Goal: Information Seeking & Learning: Learn about a topic

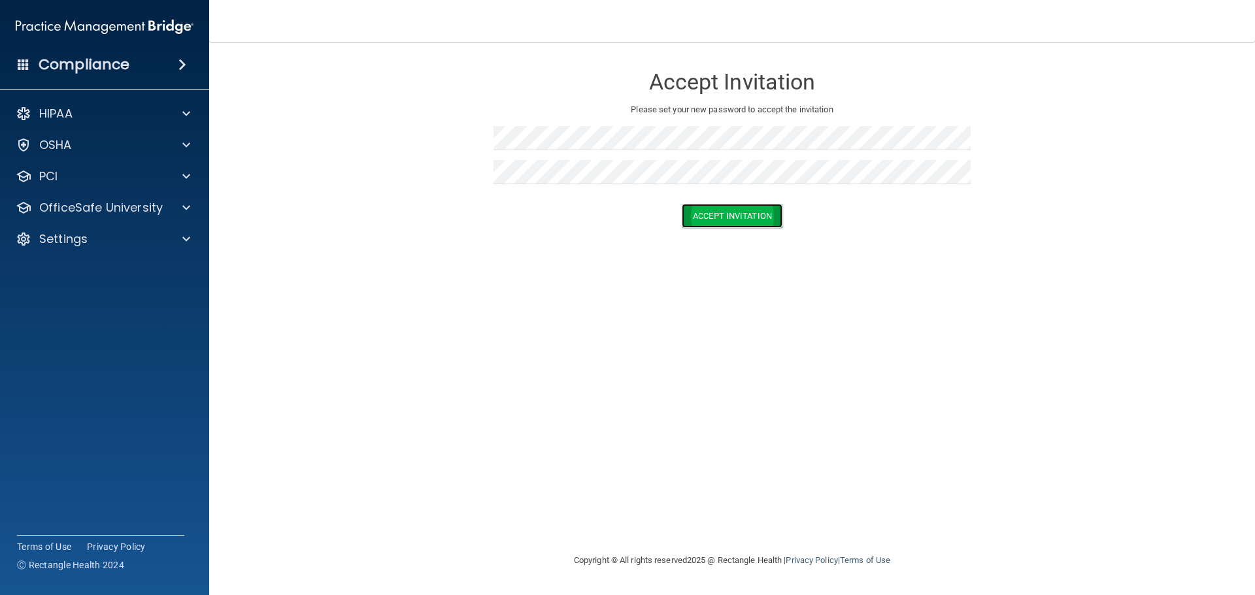
click at [756, 214] on button "Accept Invitation" at bounding box center [732, 216] width 101 height 24
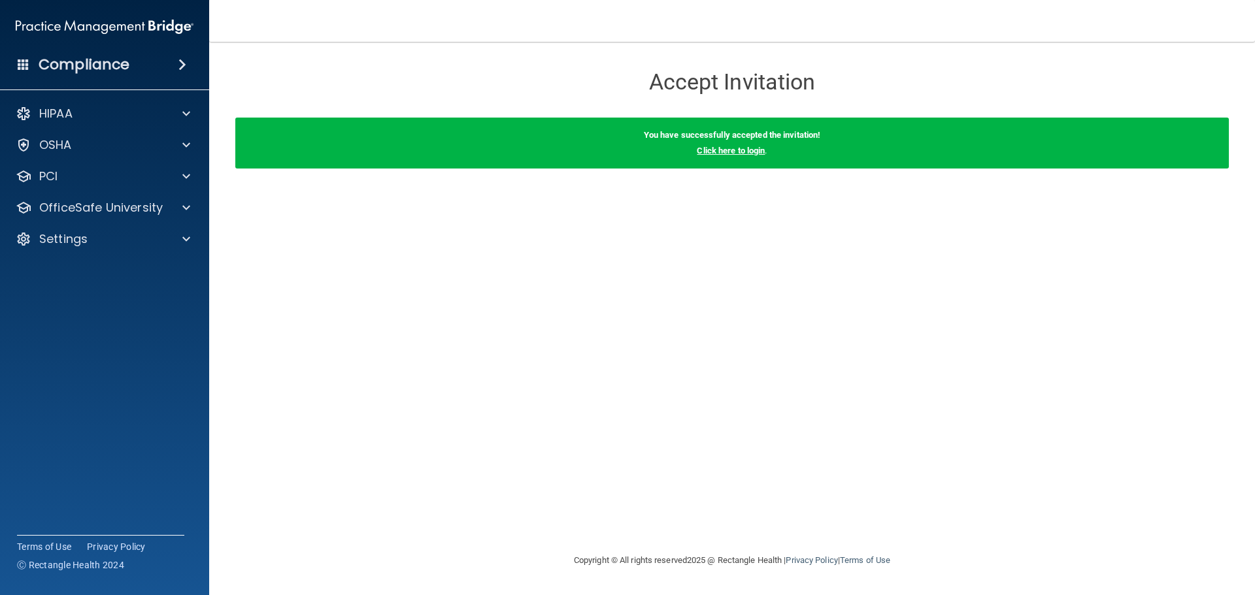
click at [738, 150] on link "Click here to login" at bounding box center [731, 151] width 68 height 10
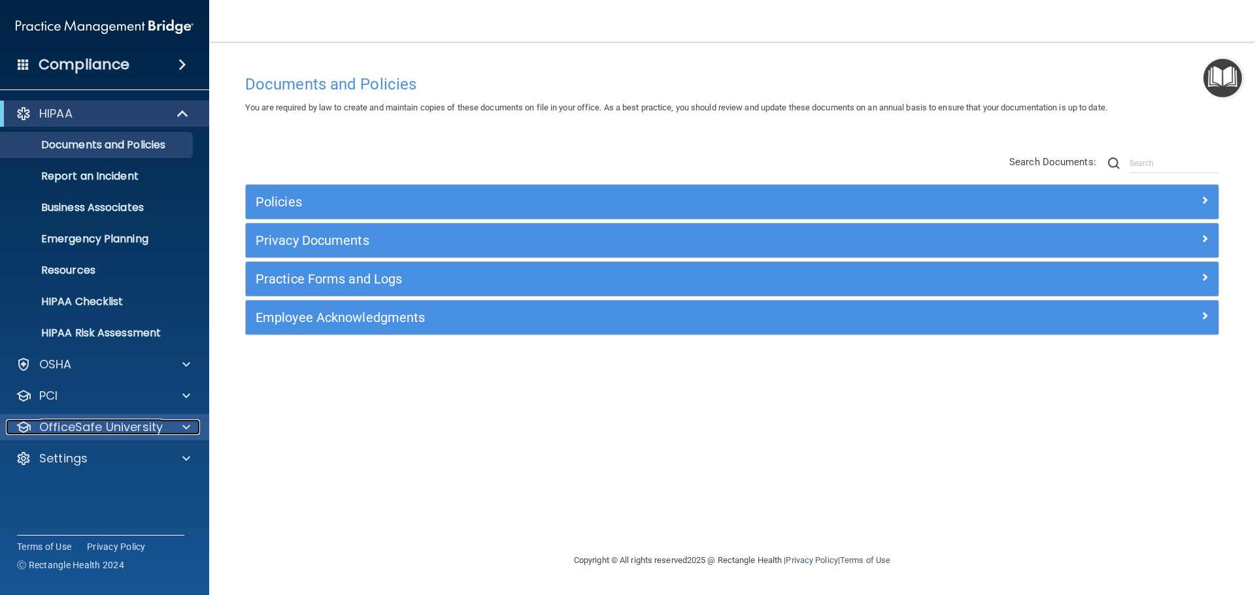
click at [90, 422] on p "OfficeSafe University" at bounding box center [101, 428] width 124 height 16
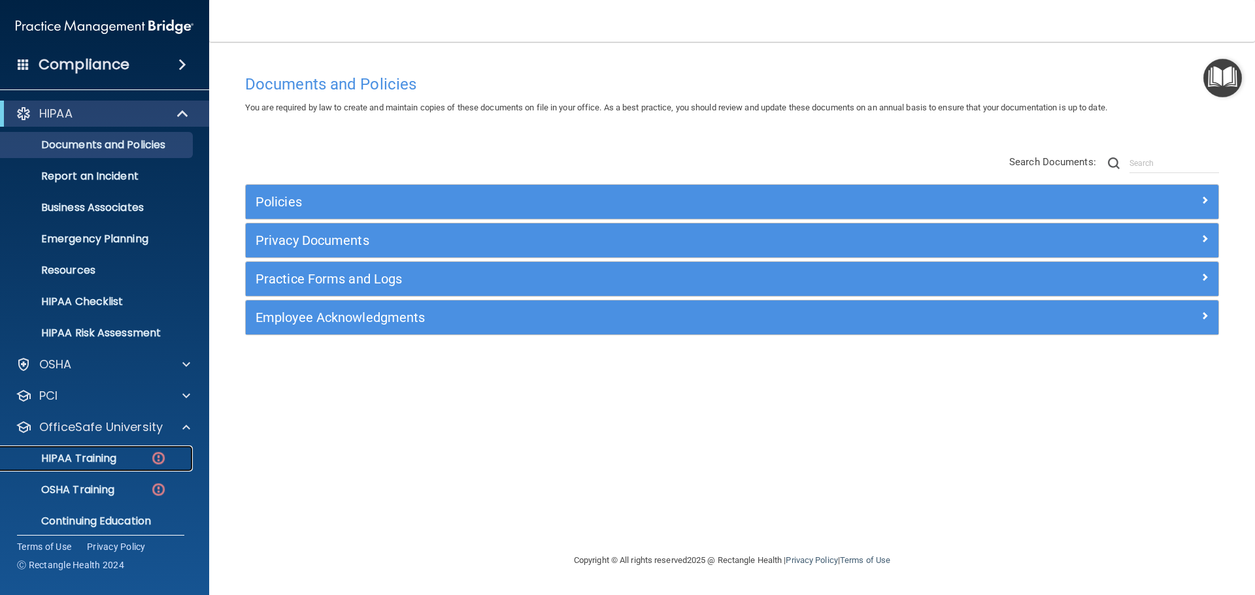
click at [79, 456] on p "HIPAA Training" at bounding box center [62, 458] width 108 height 13
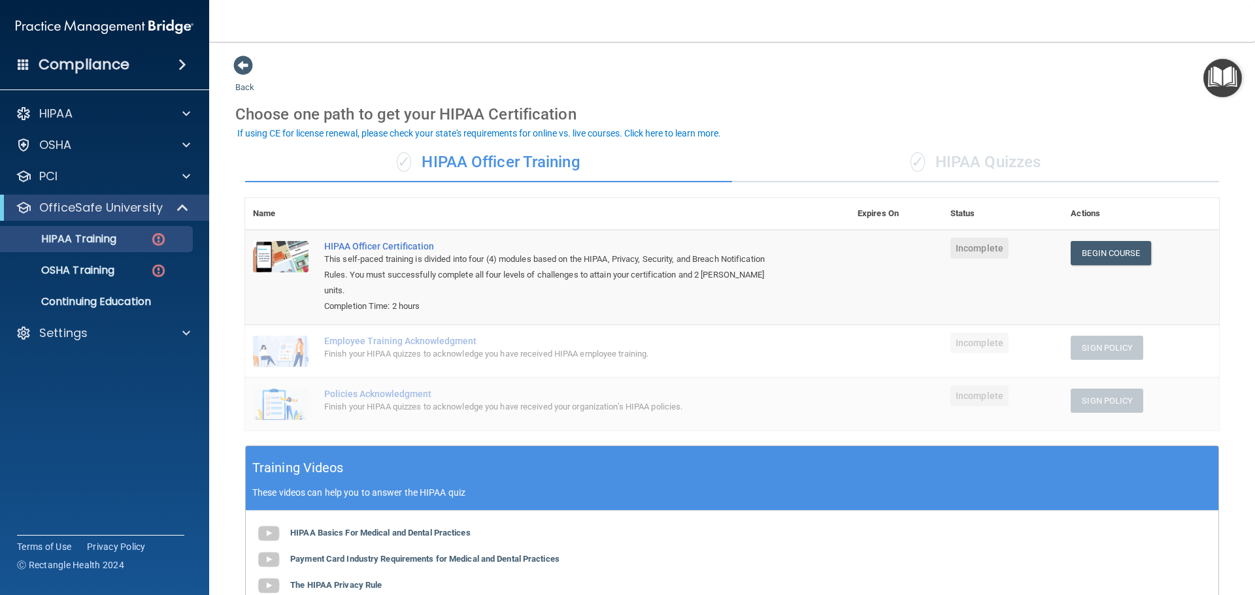
click at [568, 16] on nav "Toggle navigation [PERSON_NAME] [EMAIL_ADDRESS][DOMAIN_NAME] Manage My Enterpri…" at bounding box center [732, 21] width 1046 height 42
click at [1098, 251] on link "Begin Course" at bounding box center [1111, 253] width 80 height 24
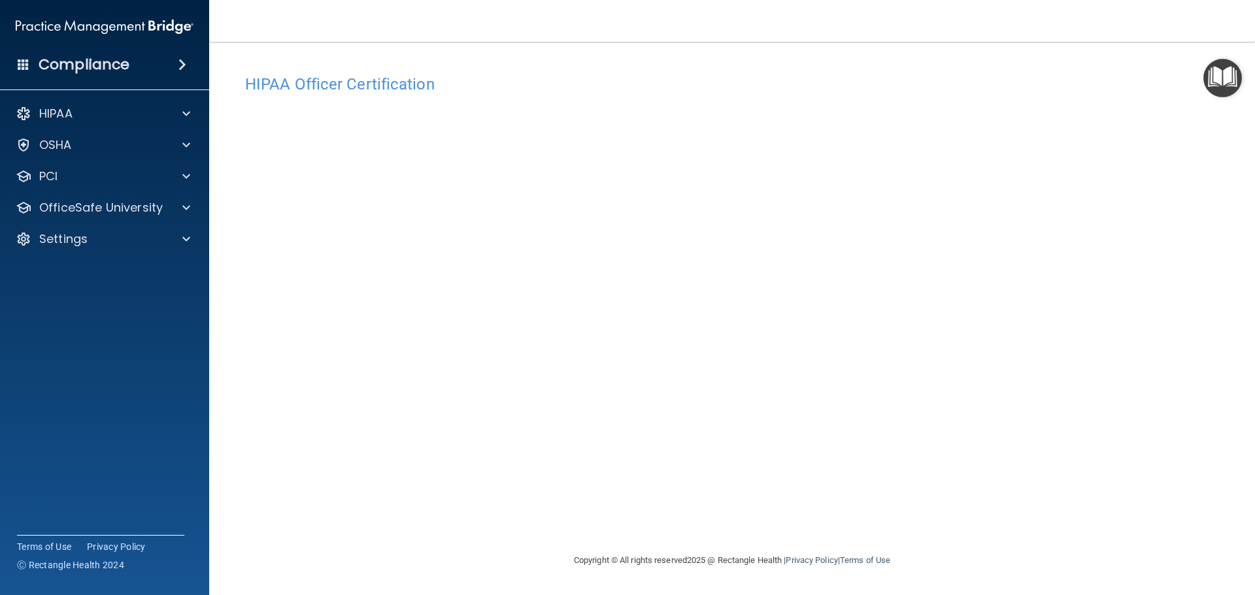
click at [1218, 71] on img "Open Resource Center" at bounding box center [1222, 78] width 39 height 39
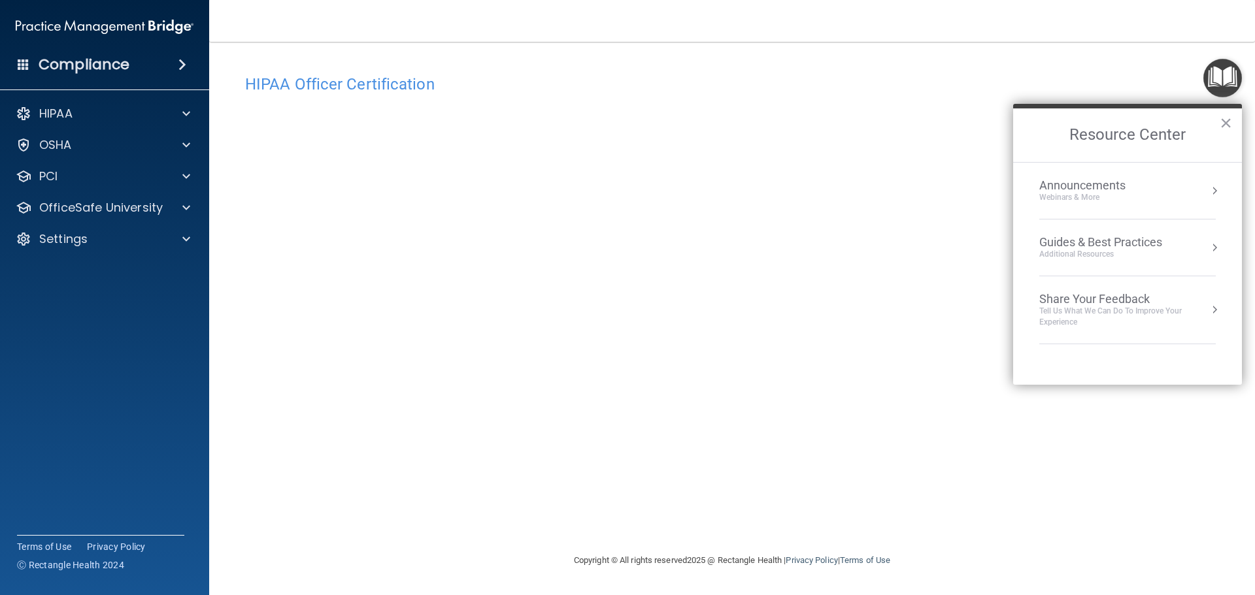
click at [1218, 71] on img "Open Resource Center" at bounding box center [1222, 78] width 39 height 39
